Goal: Check status: Check status

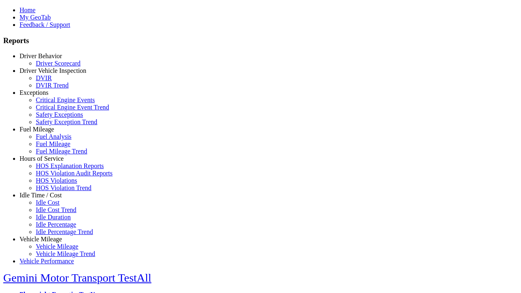
click at [47, 198] on link "Idle Time / Cost" at bounding box center [41, 195] width 42 height 7
click at [53, 213] on link "Idle Cost Trend" at bounding box center [56, 209] width 41 height 7
select select "**"
type input "*********"
